Goal: Task Accomplishment & Management: Complete application form

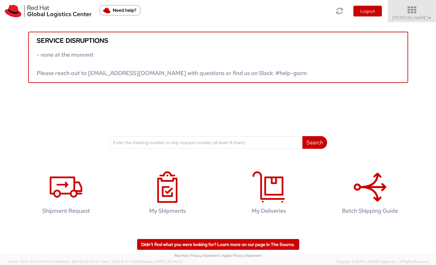
click at [392, 18] on span "[PERSON_NAME] ▼" at bounding box center [412, 18] width 40 height 6
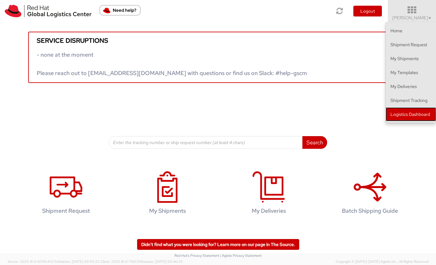
click at [393, 112] on link "Logistics Dashboard" at bounding box center [410, 114] width 50 height 14
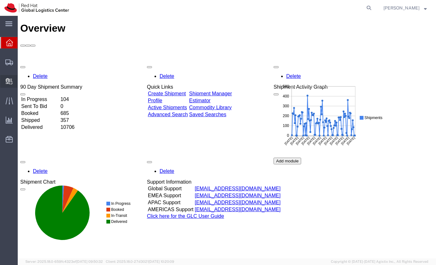
click at [0, 0] on span "Create Delivery" at bounding box center [0, 0] width 0 height 0
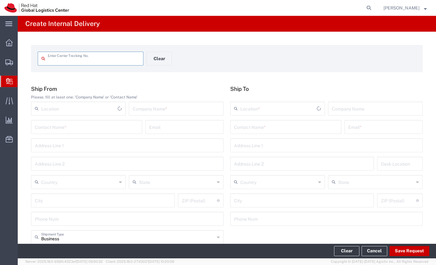
click at [62, 60] on input "text" at bounding box center [94, 58] width 92 height 11
type input "9261290983197830550599"
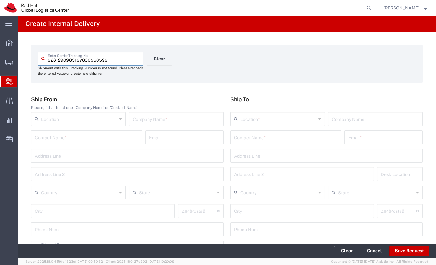
click at [151, 117] on input "text" at bounding box center [176, 118] width 87 height 11
type input "Amrad Ventures"
click at [252, 139] on input "text" at bounding box center [285, 136] width 103 height 11
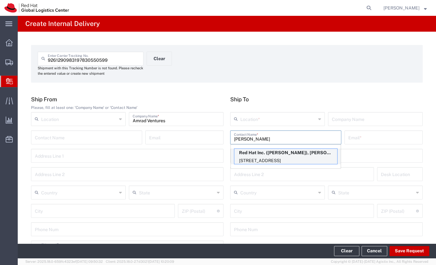
type input "Kelley"
click at [266, 152] on p "Red Hat Inc. (kelley Glynn-Paulsen), kglynnpa@redhat.com" at bounding box center [285, 153] width 103 height 8
type input "RH - Lowell"
type input "Red Hat Inc."
type input "[PERSON_NAME]"
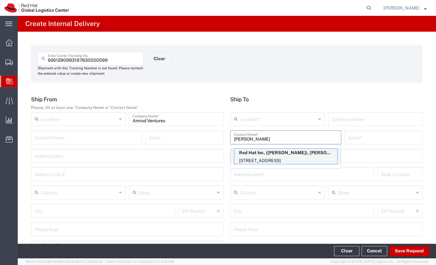
type input "kglynnpa@redhat.com"
type input "900 Chelmsford St"
type input "FLEX"
type input "United States"
type input "LOWELL"
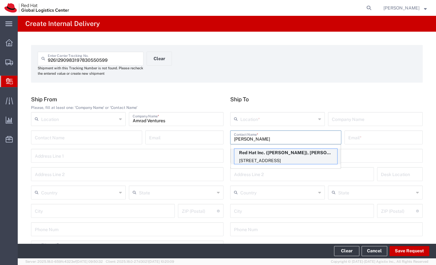
type input "01851"
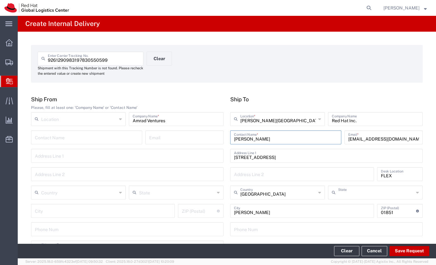
type input "Massachusetts"
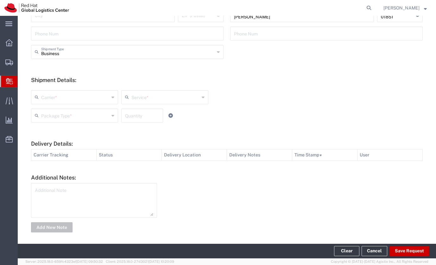
scroll to position [199, 0]
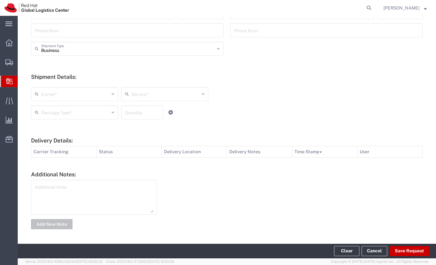
click at [105, 94] on input "text" at bounding box center [75, 93] width 68 height 11
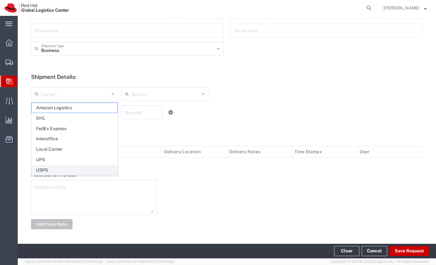
click at [78, 165] on span "USPS" at bounding box center [75, 170] width 86 height 10
type input "USPS"
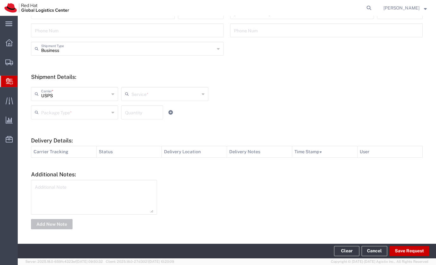
click at [136, 90] on input "text" at bounding box center [165, 93] width 68 height 11
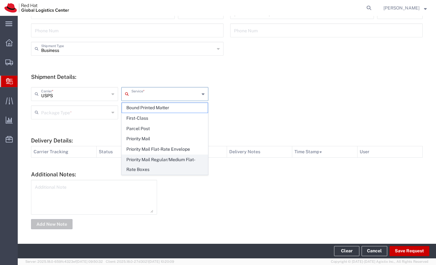
click at [145, 169] on span "Priority Mail Regular/Medium Flat-Rate Boxes" at bounding box center [165, 165] width 86 height 20
type input "Priority Mail Regular/Medium Flat-Rate Boxes"
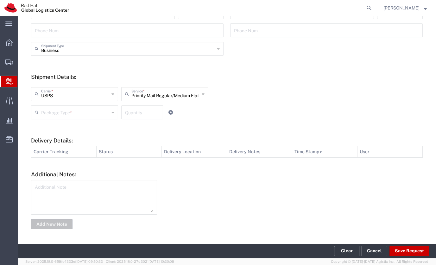
click at [126, 116] on input "number" at bounding box center [142, 111] width 34 height 11
type input "1"
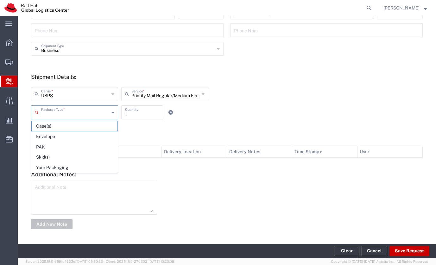
click at [89, 112] on input "text" at bounding box center [75, 111] width 68 height 11
click at [65, 166] on span "Your Packaging" at bounding box center [75, 168] width 86 height 10
type input "Your Packaging"
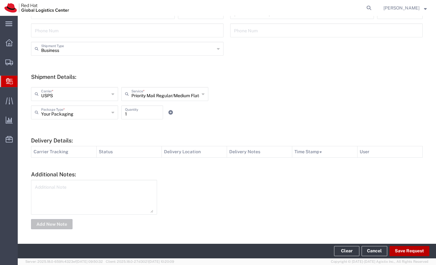
click at [400, 249] on button "Save Request" at bounding box center [409, 251] width 40 height 10
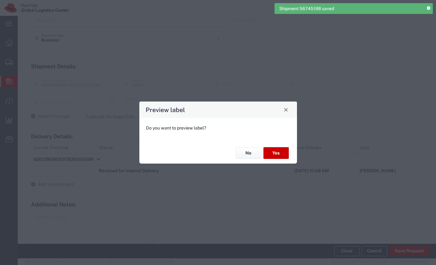
type input "Your Packaging"
type input "Priority Mail Regular/Medium Flat-Rate Boxes"
click at [249, 154] on button "No" at bounding box center [248, 153] width 25 height 12
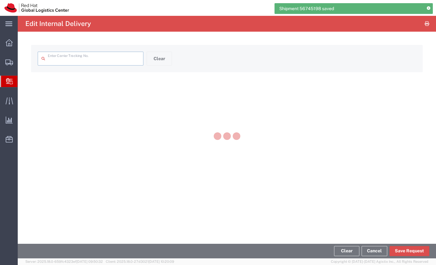
type input "9261290983197830550599"
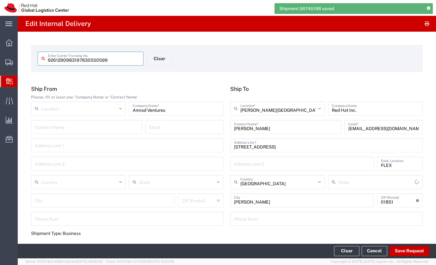
type input "Massachusetts"
type input "Priority Mail Regular/Medium Flat-Rate Boxes"
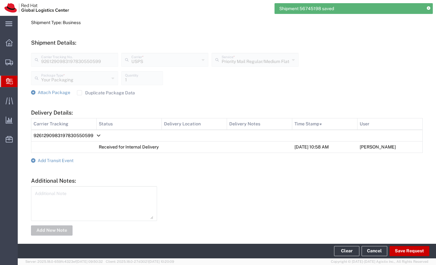
scroll to position [223, 0]
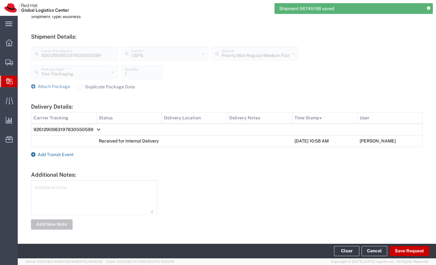
click at [63, 154] on span "Add Transit Event" at bounding box center [56, 154] width 36 height 5
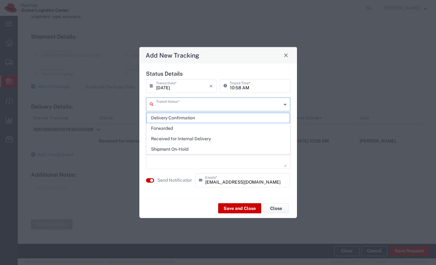
click at [171, 102] on input "text" at bounding box center [218, 103] width 125 height 11
click at [178, 115] on span "Delivery Confirmation" at bounding box center [217, 118] width 143 height 10
type input "Delivery Confirmation"
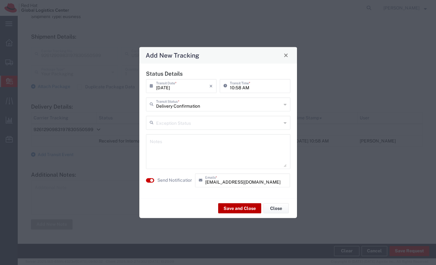
click at [228, 205] on button "Save and Close" at bounding box center [239, 208] width 43 height 10
